Goal: Information Seeking & Learning: Learn about a topic

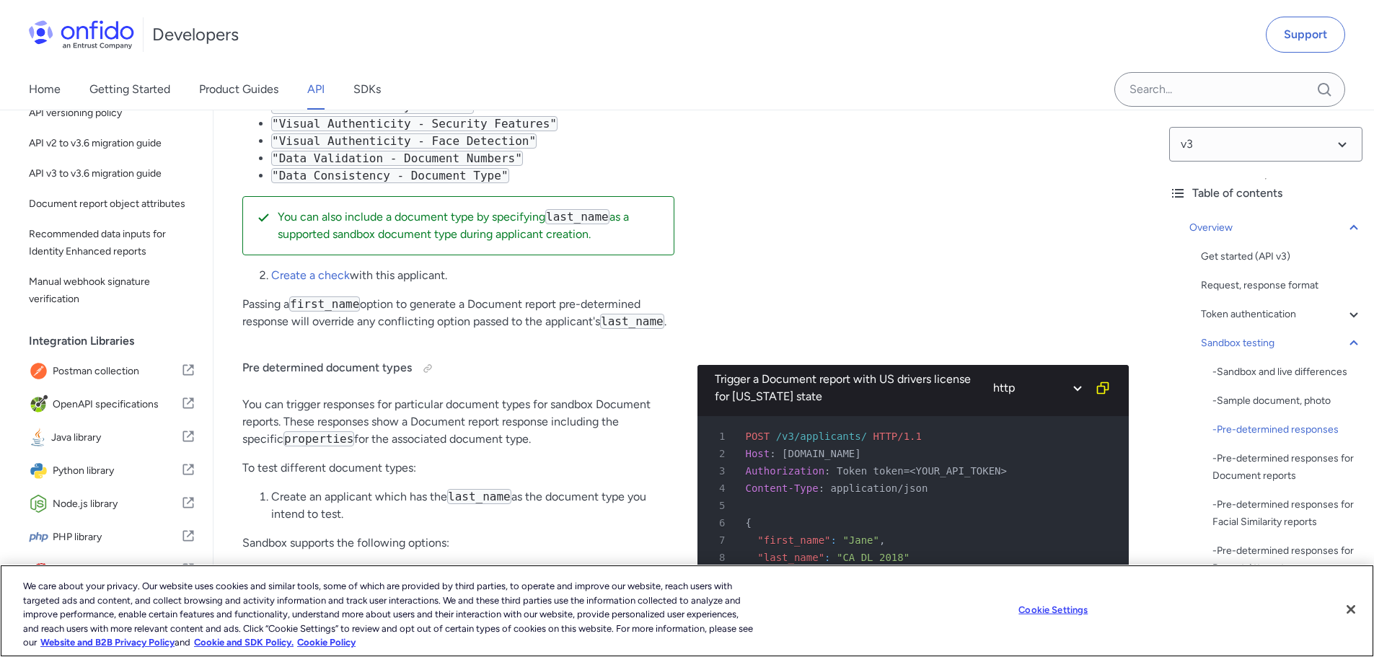
scroll to position [3823, 0]
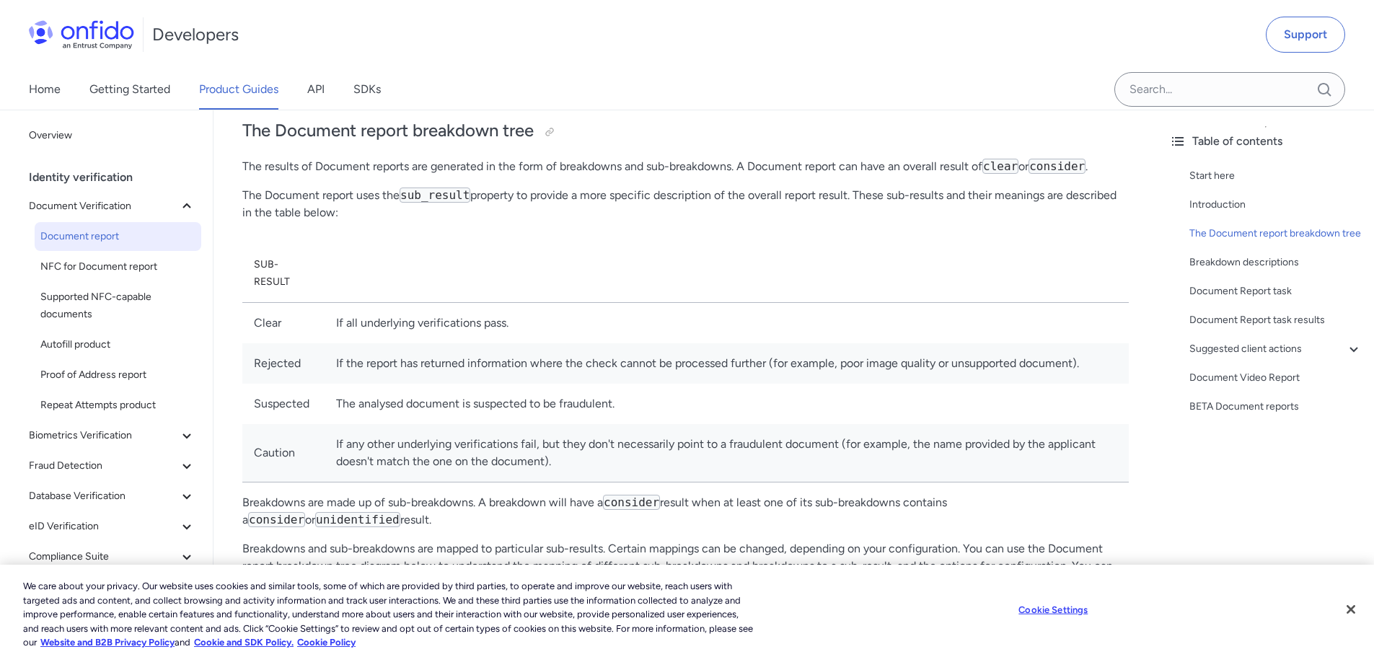
scroll to position [562, 0]
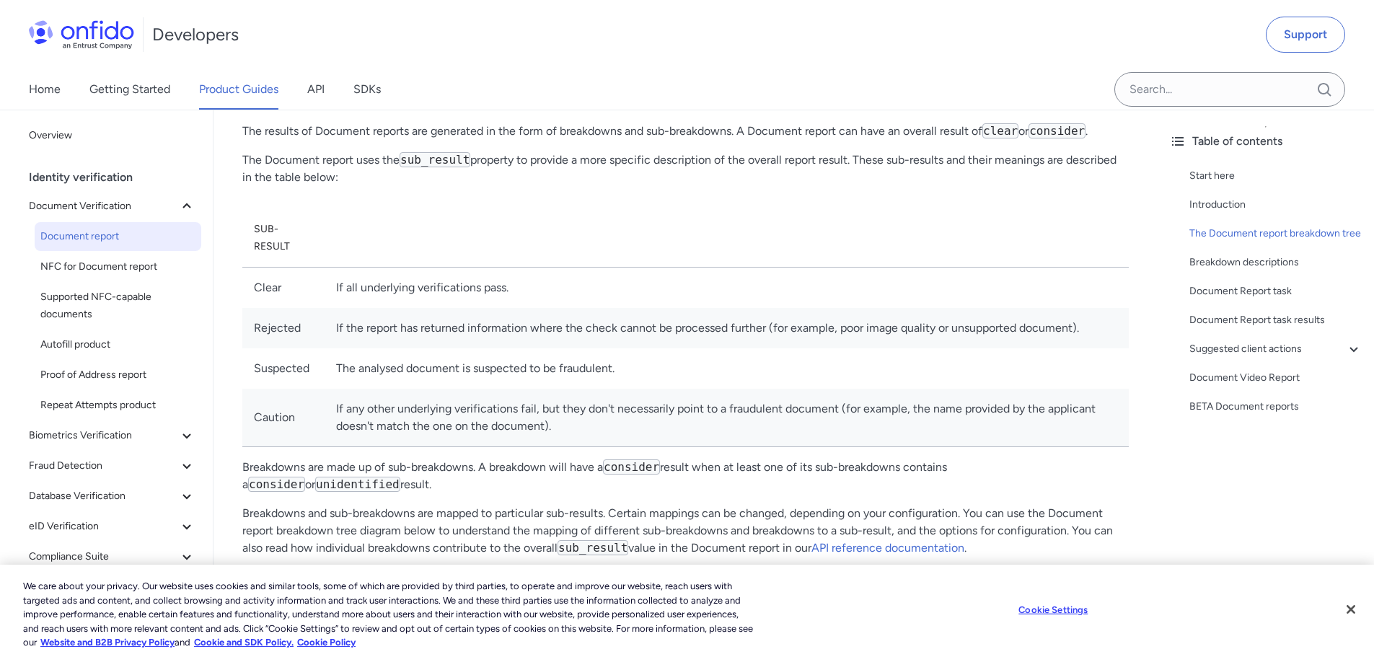
click at [435, 372] on td "The analysed document is suspected to be fraudulent." at bounding box center [727, 368] width 804 height 40
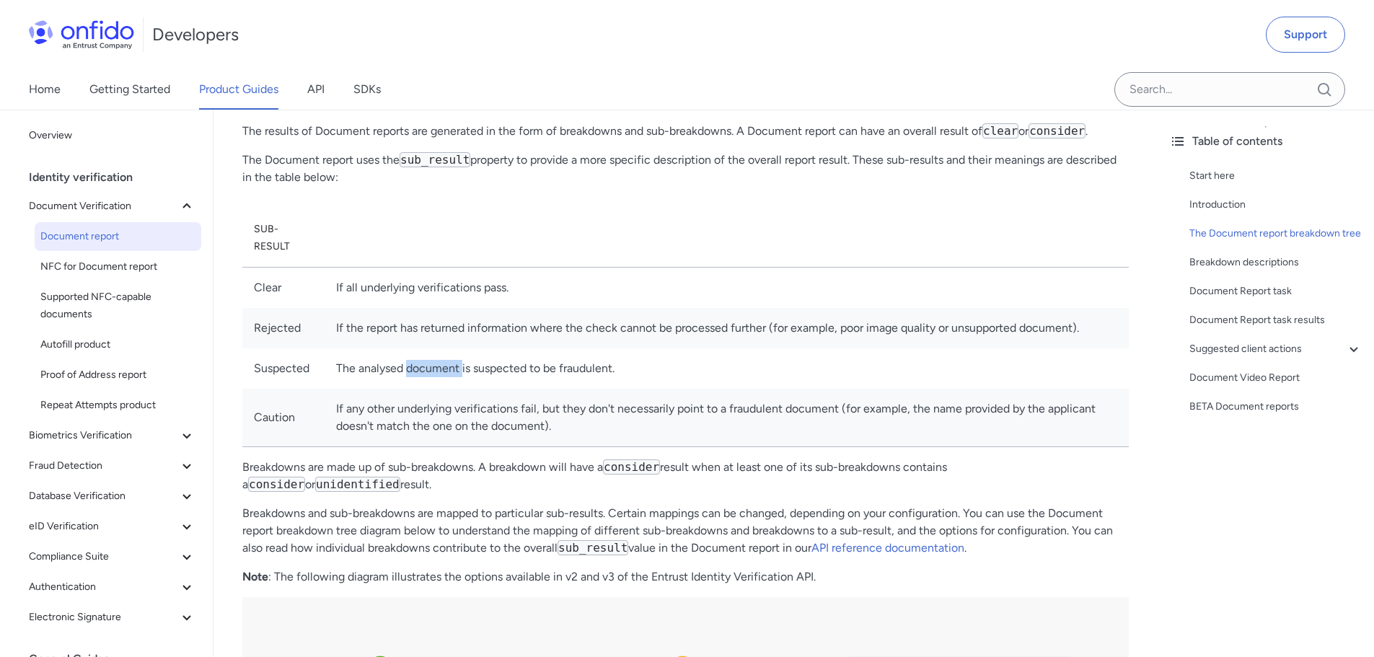
click at [435, 372] on td "The analysed document is suspected to be fraudulent." at bounding box center [727, 368] width 804 height 40
click at [436, 372] on td "The analysed document is suspected to be fraudulent." at bounding box center [727, 368] width 804 height 40
copy td "The analysed document is suspected to be fraudulent."
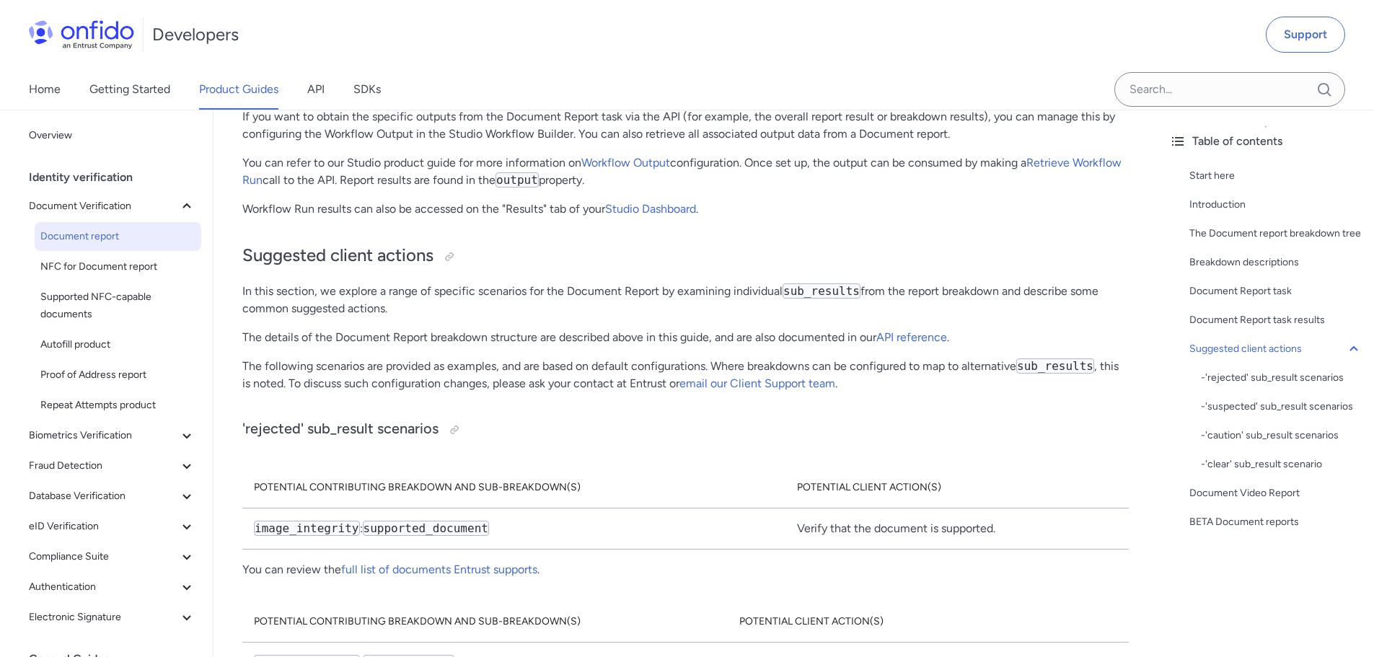
scroll to position [7848, 0]
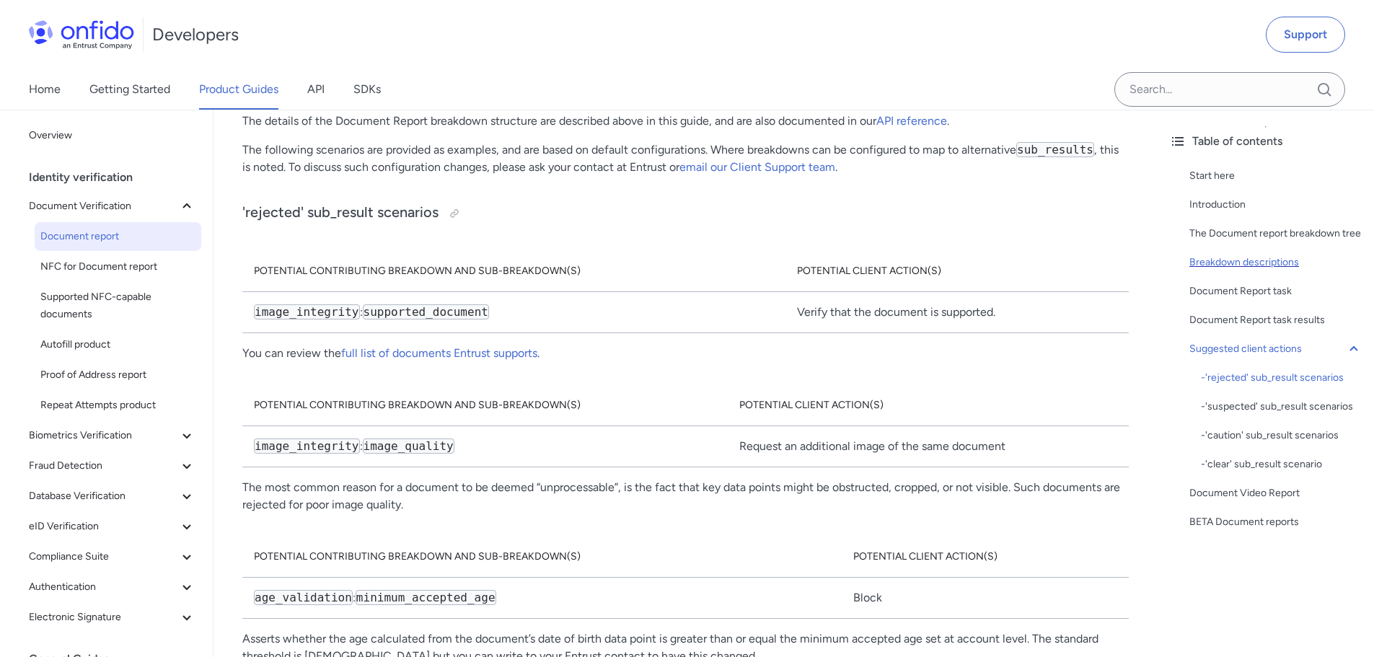
click at [1265, 271] on div "Breakdown descriptions" at bounding box center [1276, 262] width 173 height 17
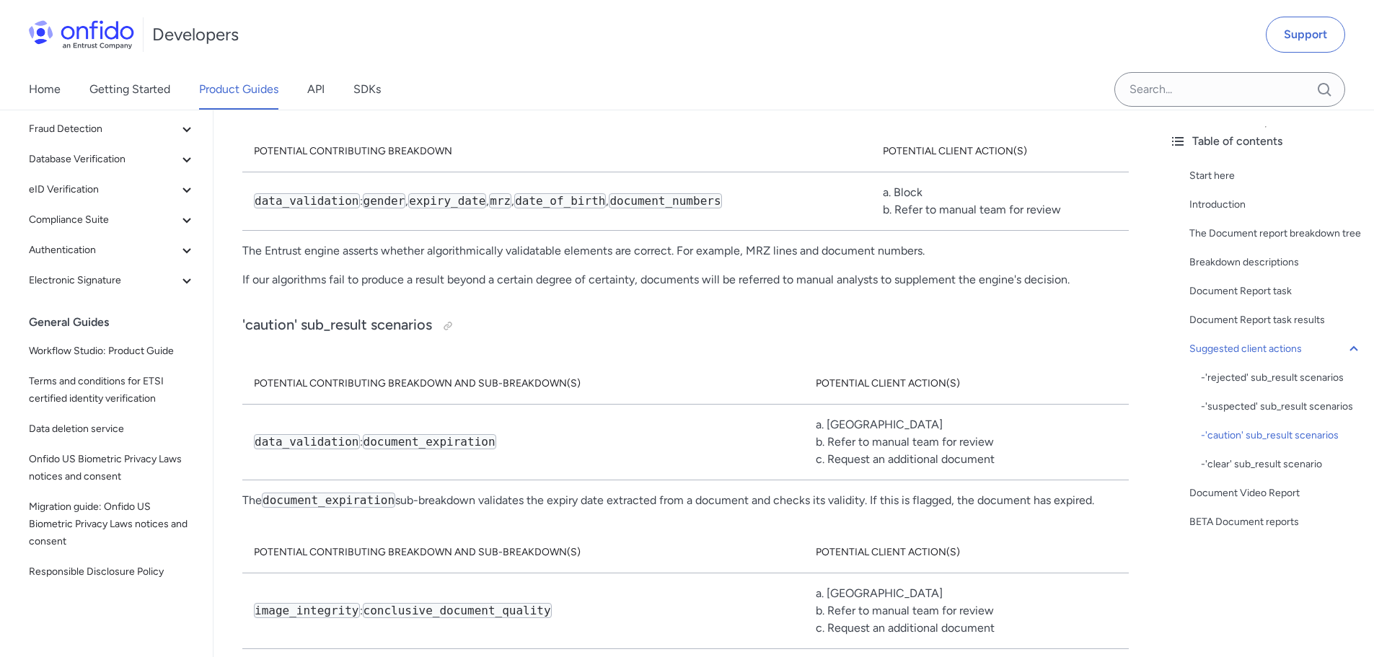
scroll to position [9411, 0]
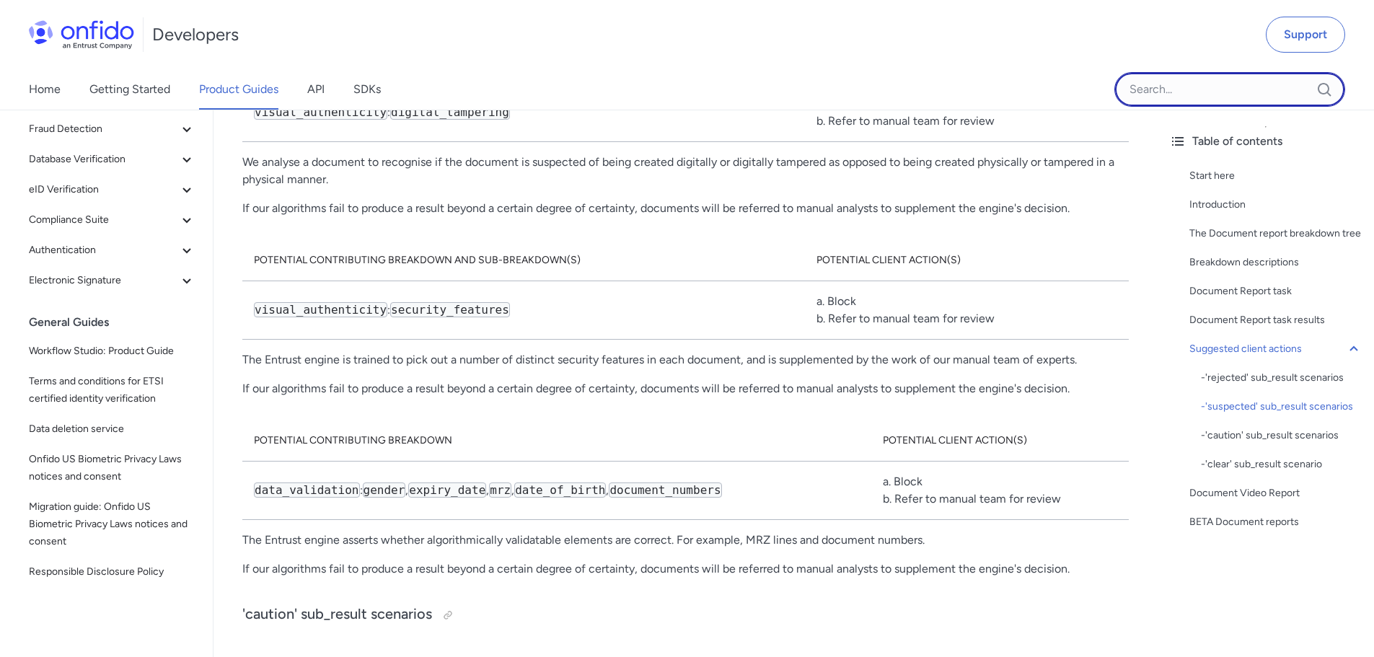
click at [1188, 94] on input "Onfido search input field" at bounding box center [1229, 89] width 231 height 35
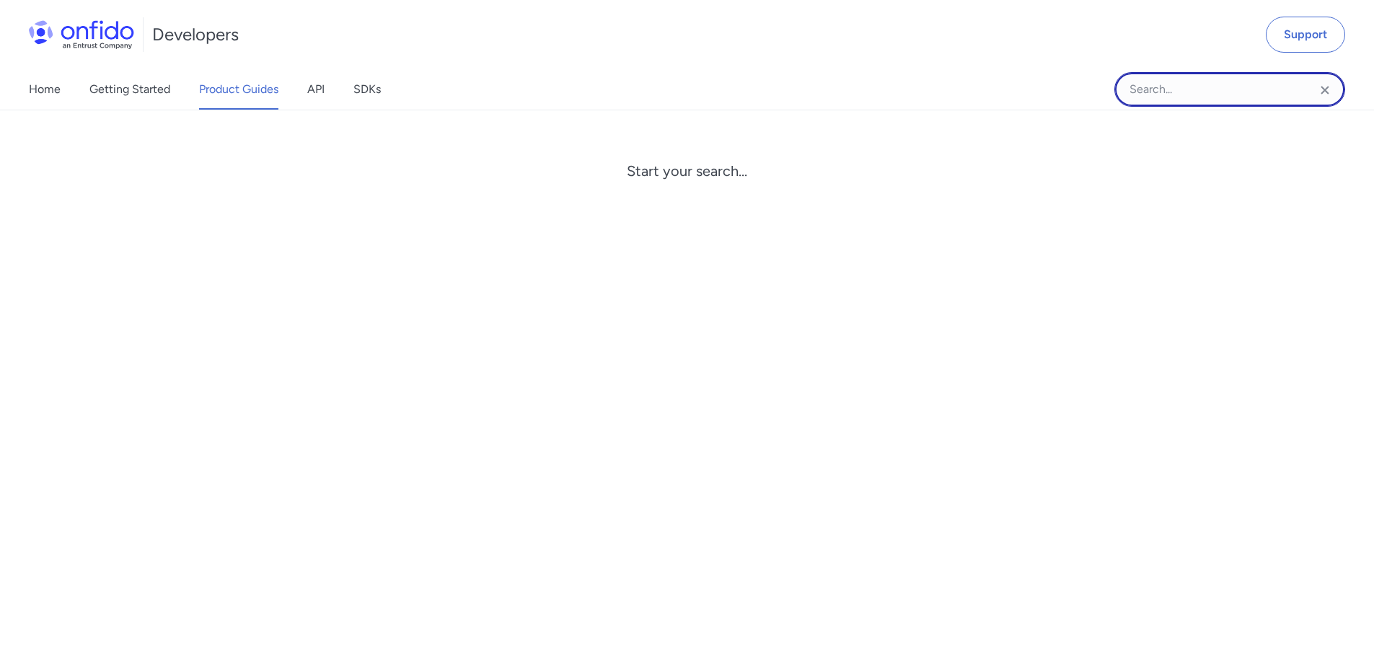
paste input "Security features"
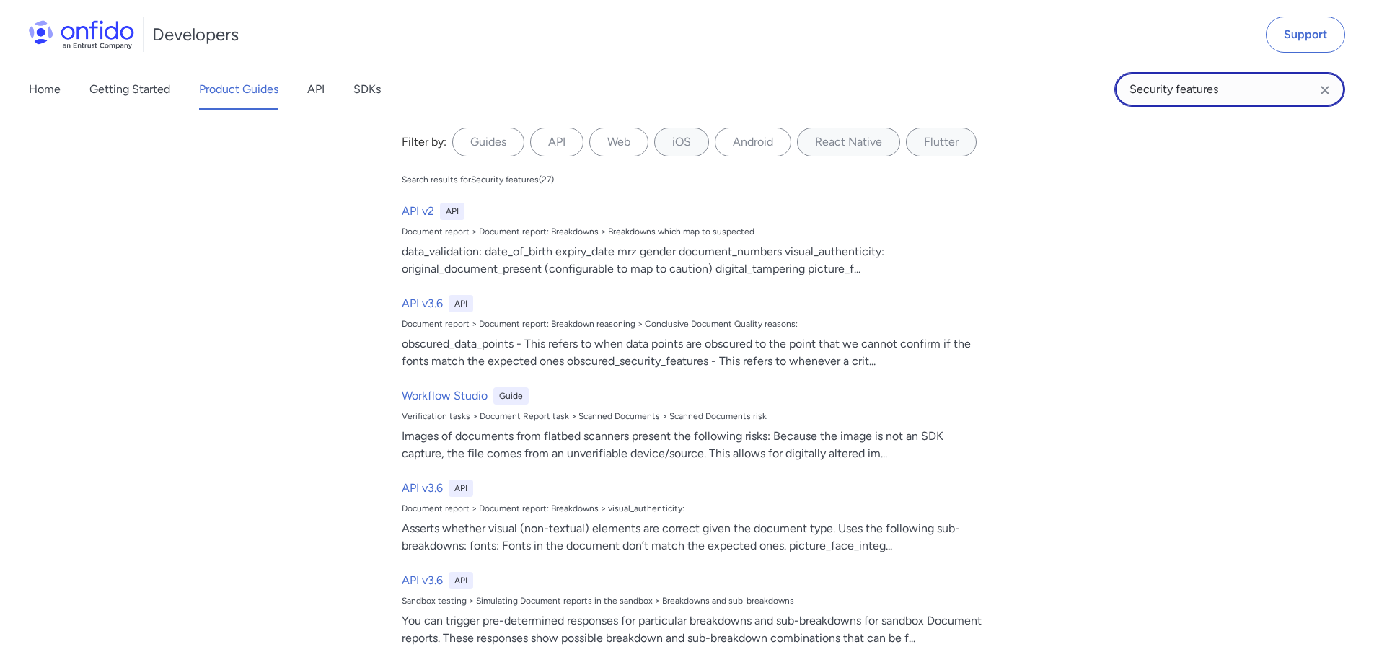
click at [1166, 89] on input "Security features" at bounding box center [1229, 89] width 231 height 35
paste input "Original document present"
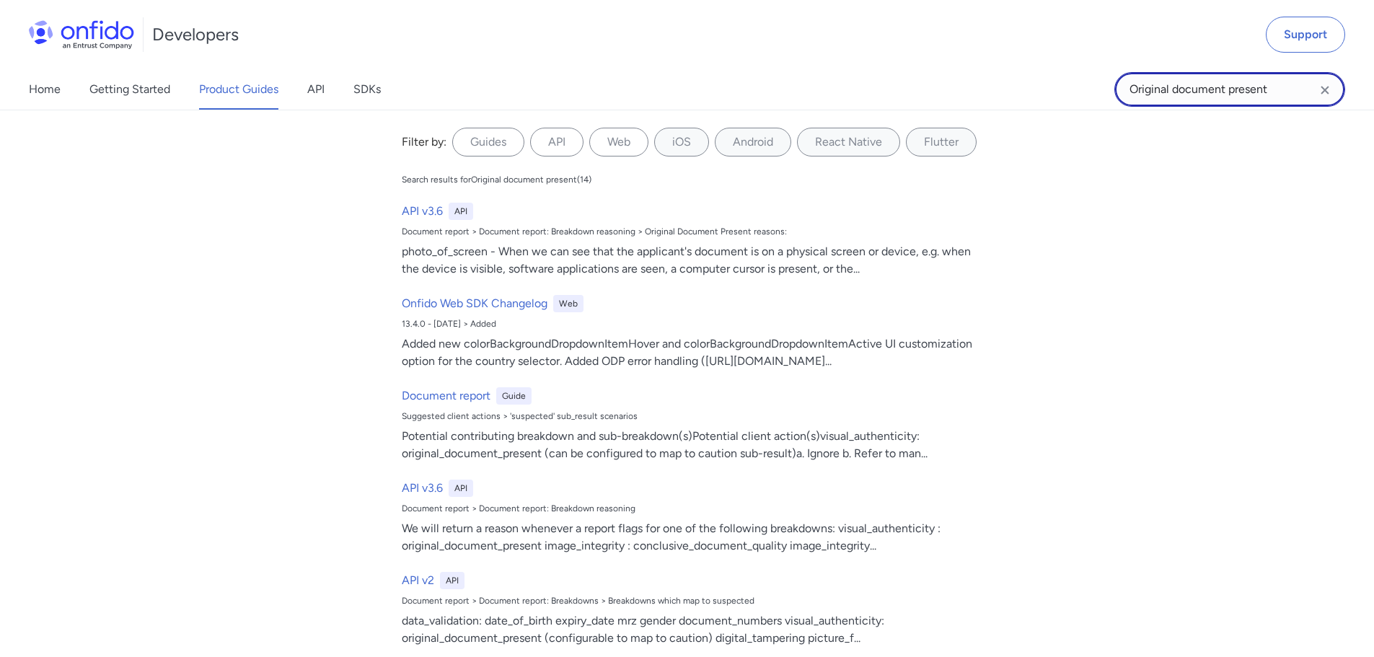
click at [1176, 87] on input "Original document present" at bounding box center [1229, 89] width 231 height 35
paste input "Security features"
type input "Security features"
